Goal: Information Seeking & Learning: Learn about a topic

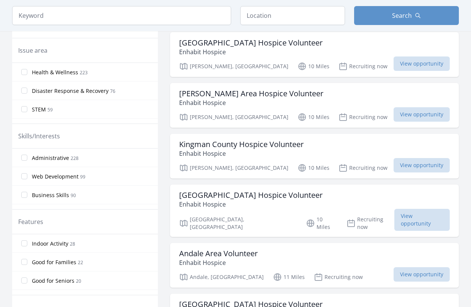
scroll to position [228, 0]
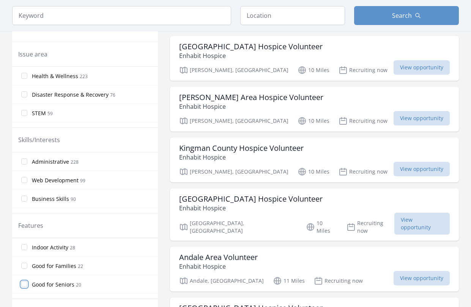
click at [26, 286] on input "Good for Seniors 20" at bounding box center [24, 285] width 6 height 6
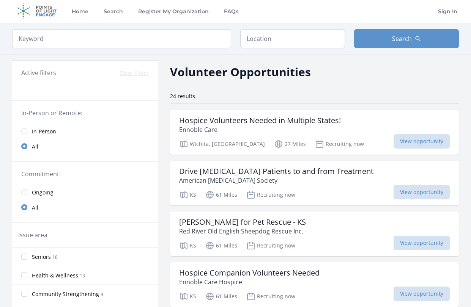
scroll to position [0, 0]
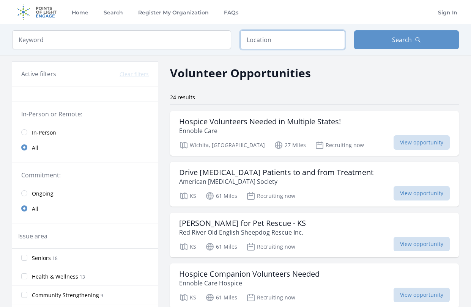
click at [274, 40] on input "text" at bounding box center [292, 39] width 105 height 19
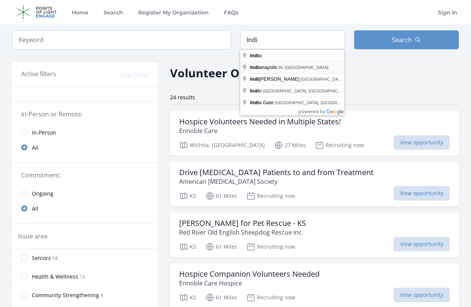
type input "[GEOGRAPHIC_DATA], [GEOGRAPHIC_DATA], [GEOGRAPHIC_DATA]"
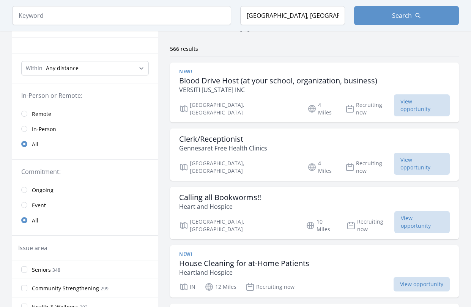
scroll to position [38, 0]
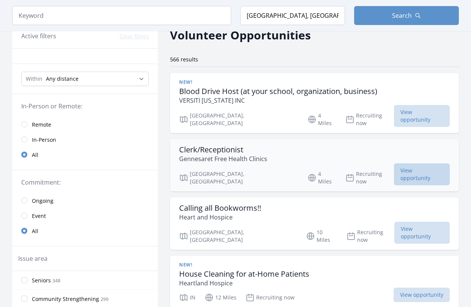
click at [394, 165] on span "View opportunity" at bounding box center [422, 175] width 56 height 22
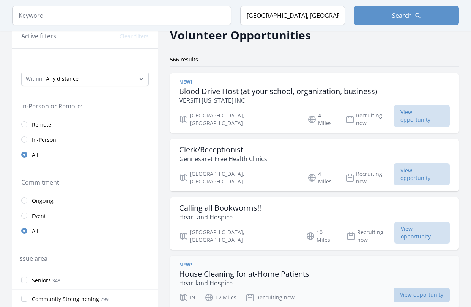
click at [394, 288] on span "View opportunity" at bounding box center [422, 295] width 56 height 14
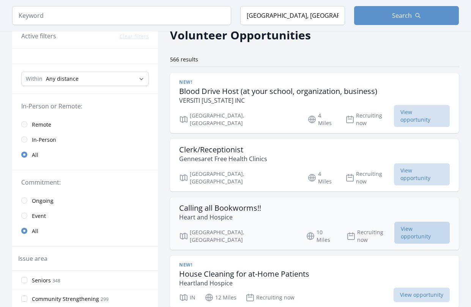
click at [401, 222] on span "View opportunity" at bounding box center [421, 233] width 55 height 22
